Goal: Entertainment & Leisure: Consume media (video, audio)

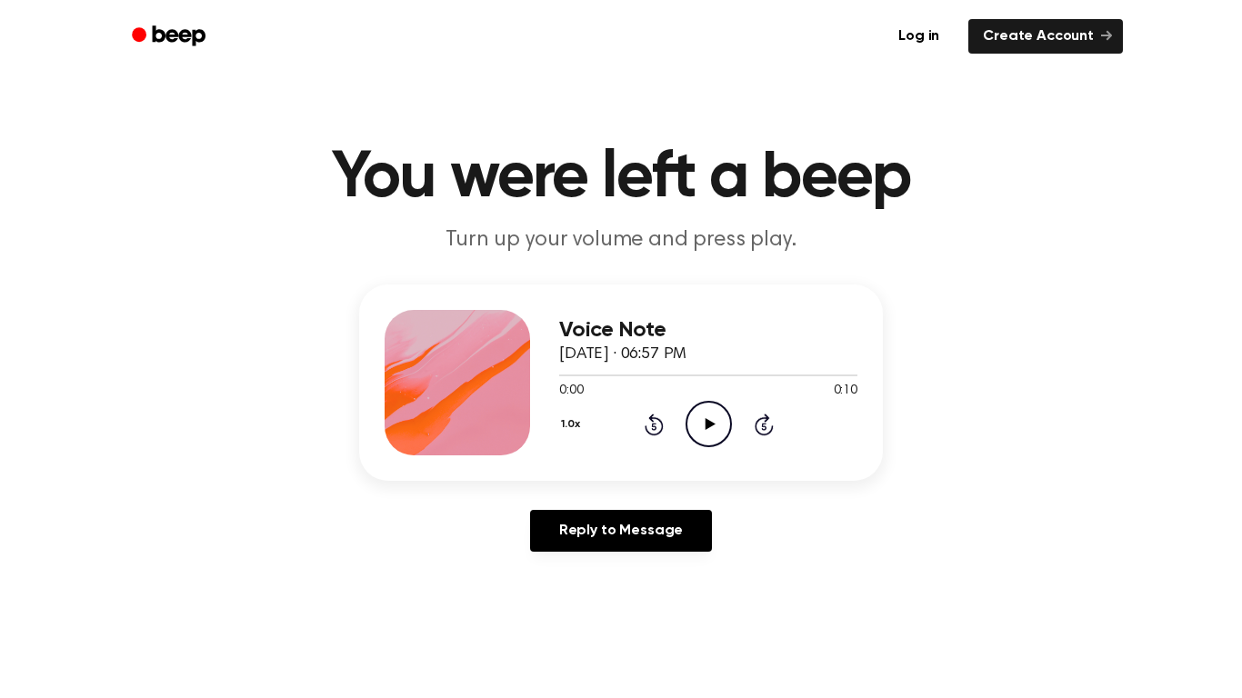
click at [702, 406] on icon "Play Audio" at bounding box center [709, 424] width 46 height 46
click at [713, 431] on icon "Play Audio" at bounding box center [709, 424] width 46 height 46
click at [708, 415] on icon "Play Audio" at bounding box center [709, 424] width 46 height 46
click at [700, 424] on icon "Play Audio" at bounding box center [709, 424] width 46 height 46
click at [709, 436] on icon "Play Audio" at bounding box center [709, 424] width 46 height 46
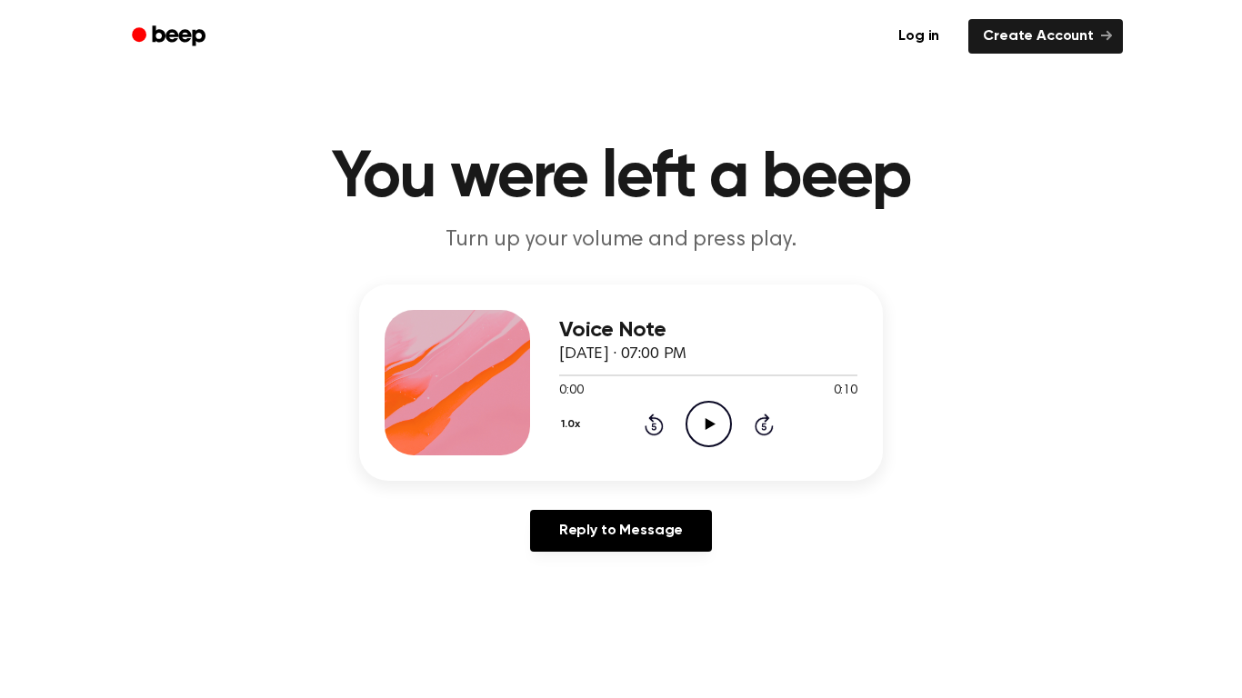
click at [699, 424] on icon "Play Audio" at bounding box center [709, 424] width 46 height 46
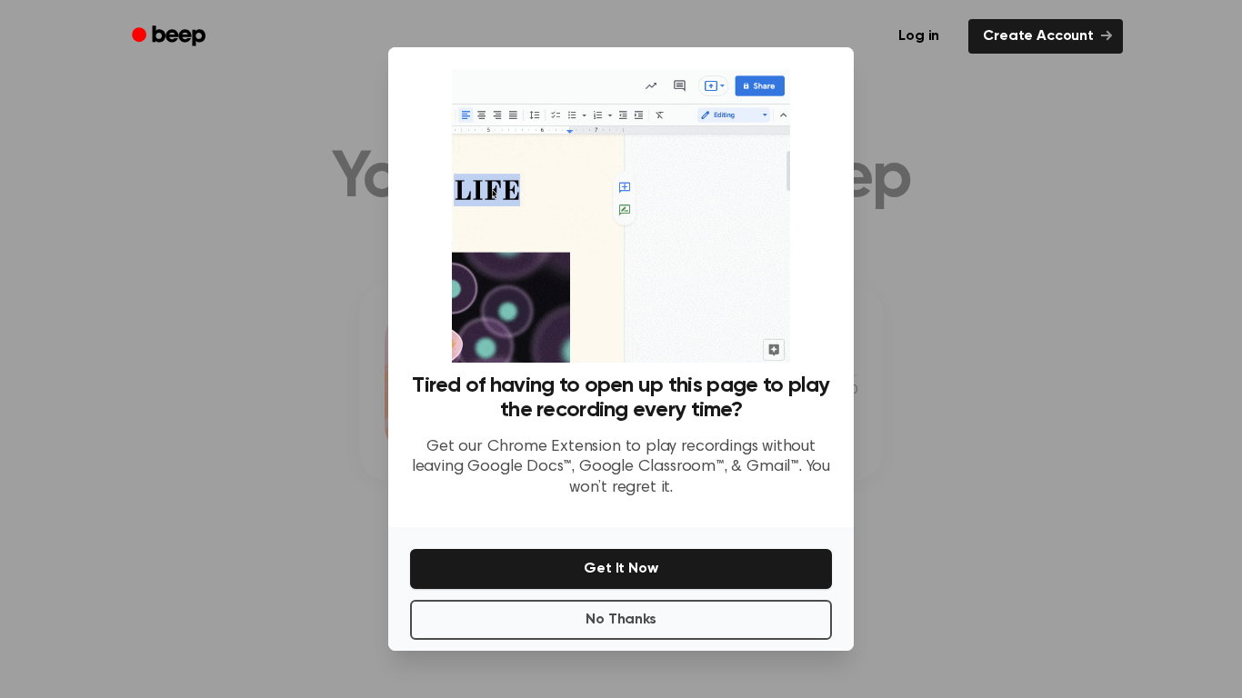
click at [991, 351] on div at bounding box center [621, 349] width 1242 height 698
click at [728, 627] on button "No Thanks" at bounding box center [621, 620] width 422 height 40
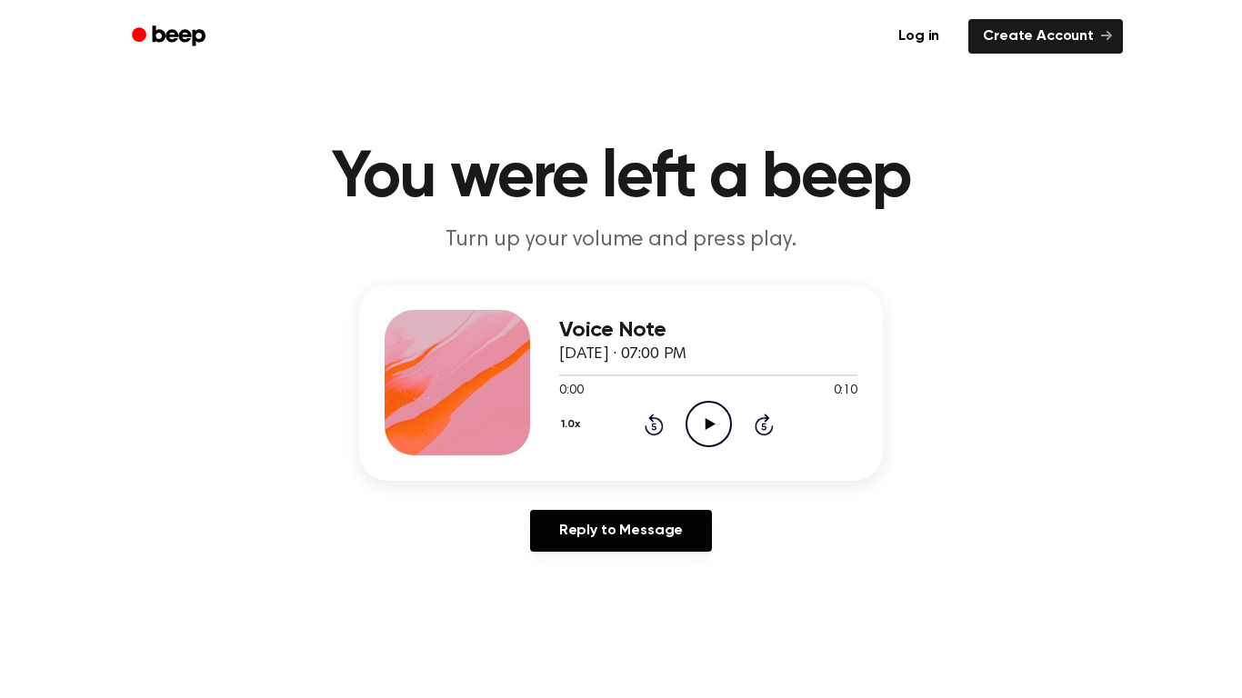
click at [708, 407] on icon "Play Audio" at bounding box center [709, 424] width 46 height 46
click at [713, 408] on icon "Play Audio" at bounding box center [709, 424] width 46 height 46
click at [696, 414] on icon "Play Audio" at bounding box center [709, 424] width 46 height 46
click at [718, 416] on icon "Play Audio" at bounding box center [709, 424] width 46 height 46
click at [717, 424] on icon "Play Audio" at bounding box center [709, 424] width 46 height 46
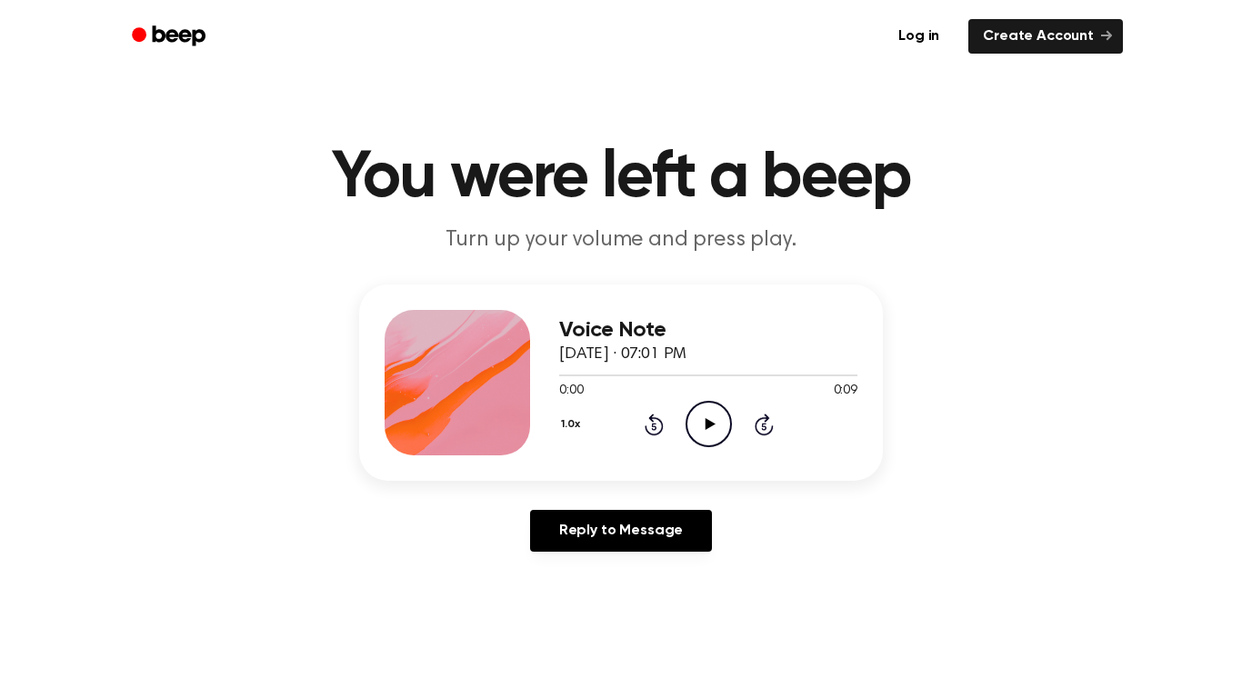
click at [698, 416] on icon "Play Audio" at bounding box center [709, 424] width 46 height 46
click at [698, 416] on icon "Pause Audio" at bounding box center [709, 424] width 46 height 46
click at [698, 416] on icon "Play Audio" at bounding box center [709, 424] width 46 height 46
click at [705, 432] on icon "Play Audio" at bounding box center [709, 424] width 46 height 46
click at [661, 418] on icon "Rewind 5 seconds" at bounding box center [654, 425] width 20 height 24
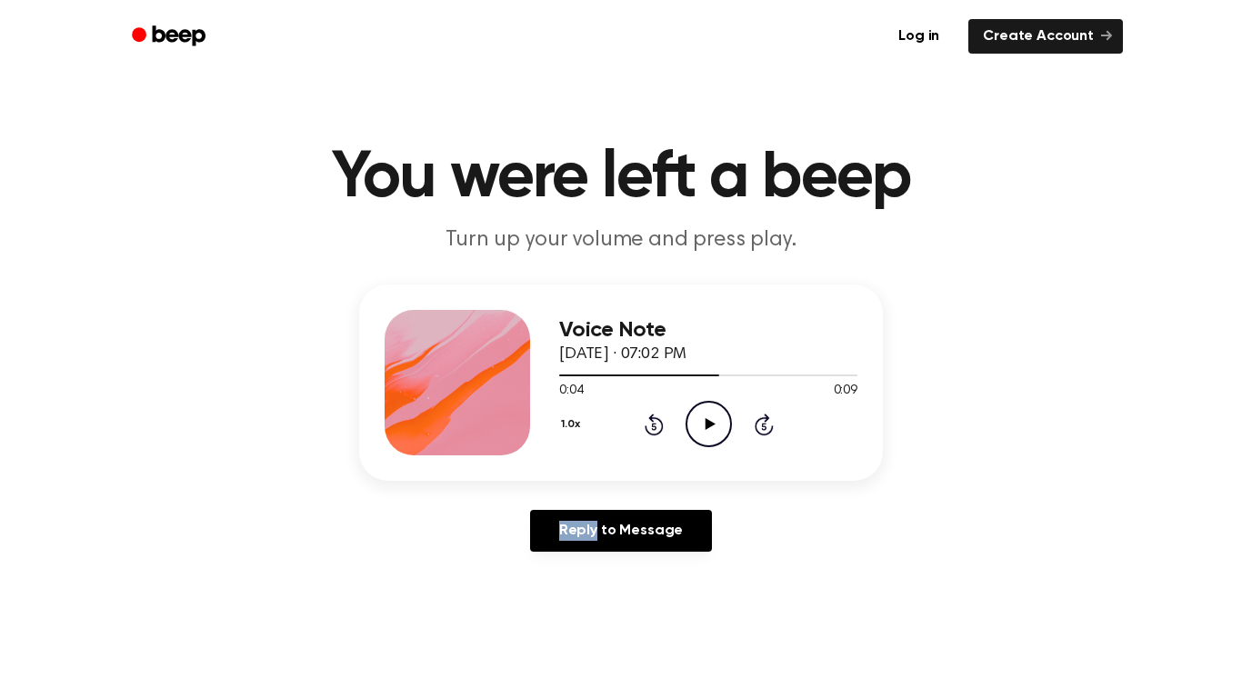
click at [661, 418] on icon "Rewind 5 seconds" at bounding box center [654, 425] width 20 height 24
click at [704, 417] on icon "Play Audio" at bounding box center [709, 424] width 46 height 46
click at [704, 417] on icon "Pause Audio" at bounding box center [709, 424] width 46 height 46
click at [704, 417] on icon "Play Audio" at bounding box center [709, 424] width 46 height 46
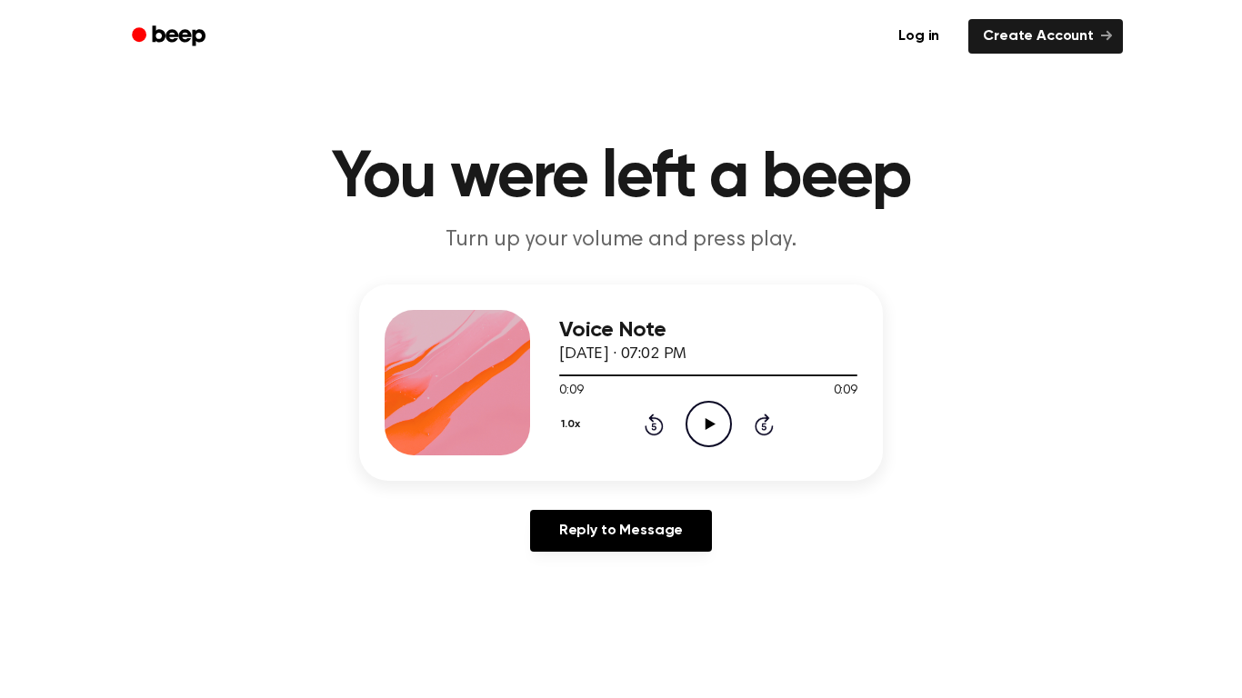
click at [704, 417] on icon "Play Audio" at bounding box center [709, 424] width 46 height 46
click at [651, 419] on icon at bounding box center [654, 425] width 19 height 22
click at [713, 417] on icon "Play Audio" at bounding box center [709, 424] width 46 height 46
click at [713, 417] on icon "Pause Audio" at bounding box center [709, 424] width 46 height 46
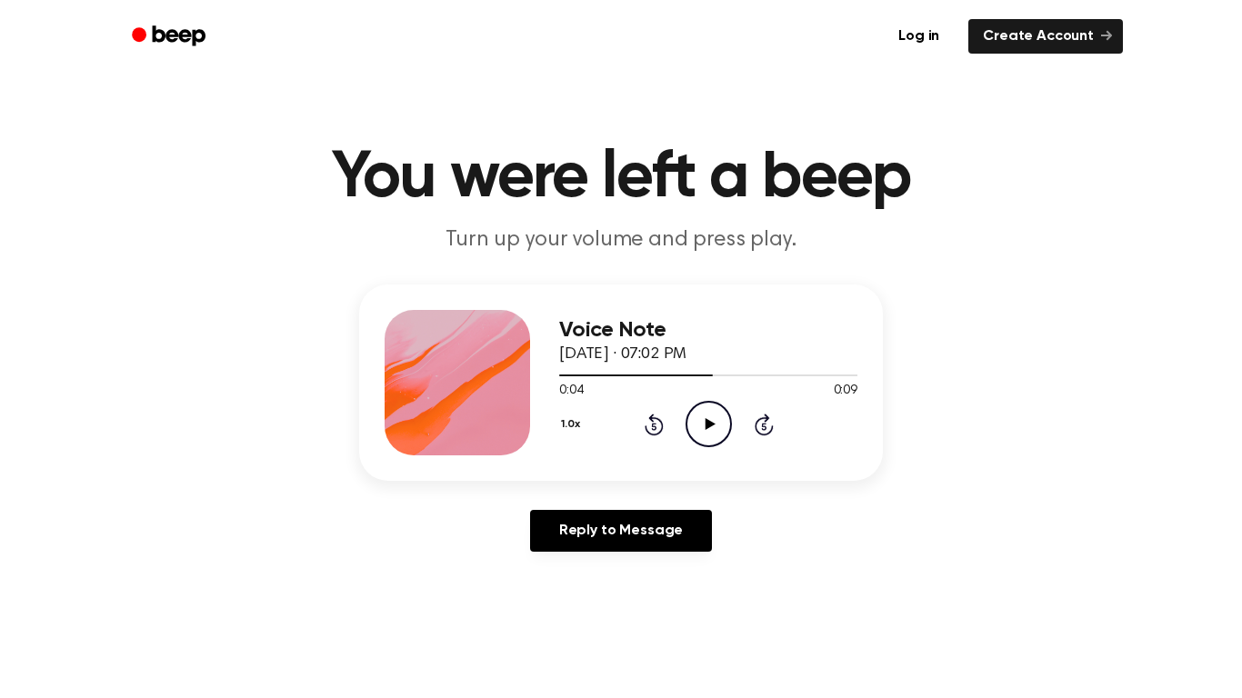
click at [707, 424] on icon at bounding box center [710, 424] width 10 height 12
click at [1186, 527] on div "Voice Note September 10, 2025 · 07:02 PM 0:09 0:09 Your browser does not suppor…" at bounding box center [621, 426] width 1199 height 282
click at [709, 426] on icon at bounding box center [710, 424] width 10 height 12
click at [709, 426] on icon at bounding box center [709, 424] width 8 height 12
click at [709, 426] on icon at bounding box center [710, 424] width 10 height 12
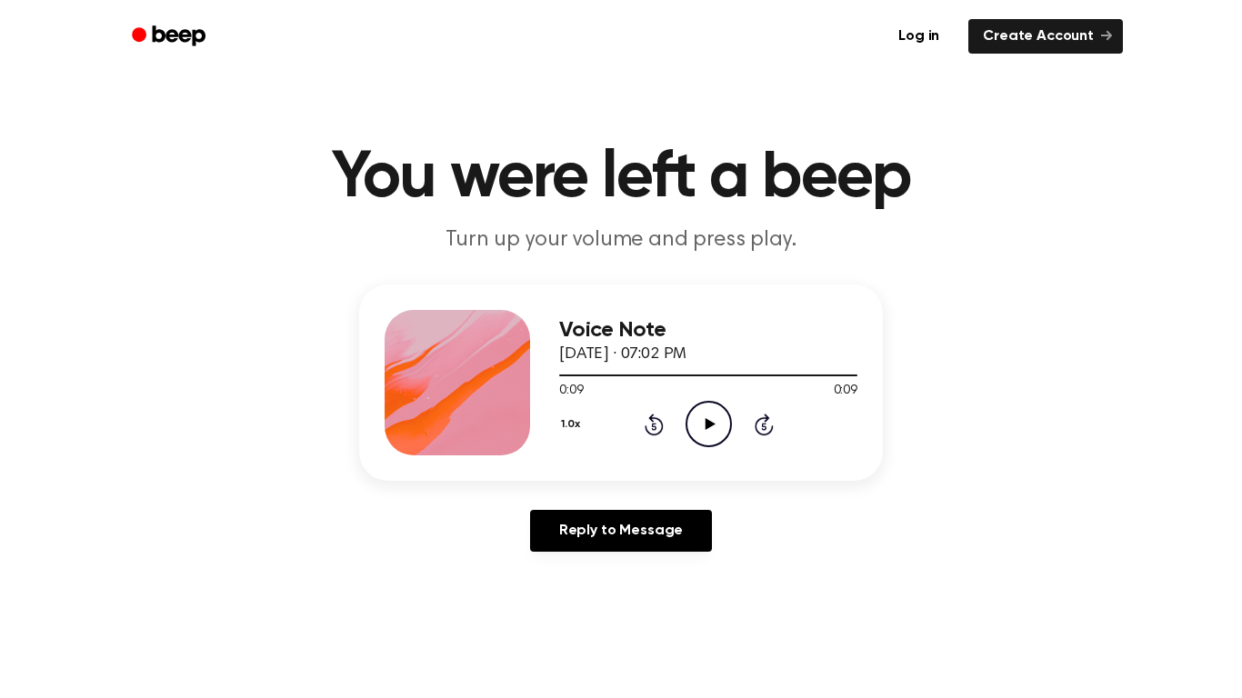
click at [653, 423] on icon "Rewind 5 seconds" at bounding box center [654, 425] width 20 height 24
click at [713, 424] on icon at bounding box center [710, 424] width 10 height 12
click at [688, 416] on icon "Play Audio" at bounding box center [709, 424] width 46 height 46
